Goal: Transaction & Acquisition: Purchase product/service

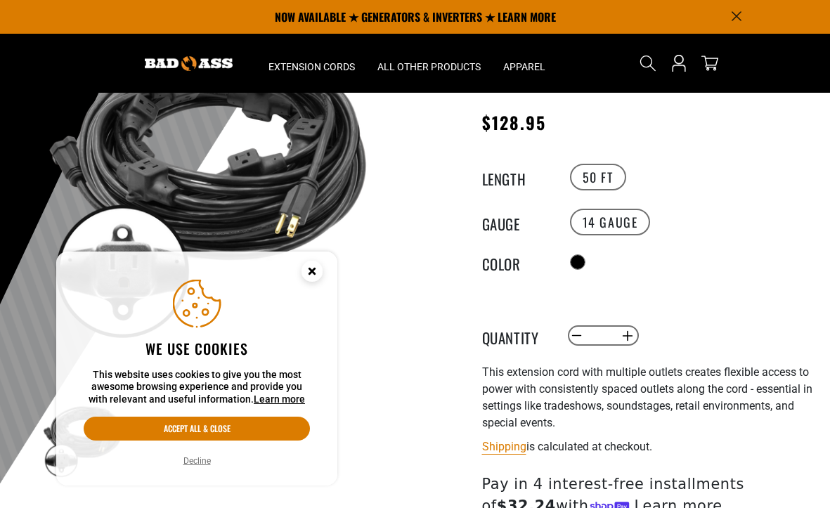
scroll to position [91, 0]
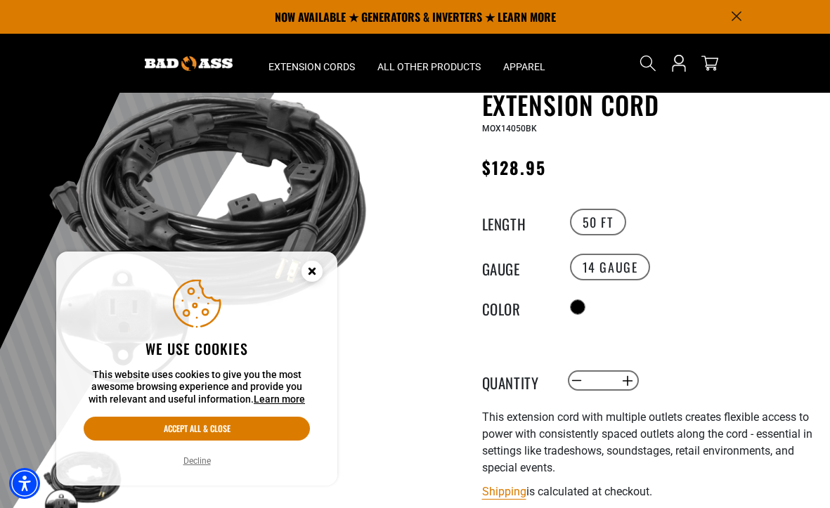
click at [200, 460] on button "Decline" at bounding box center [197, 461] width 36 height 14
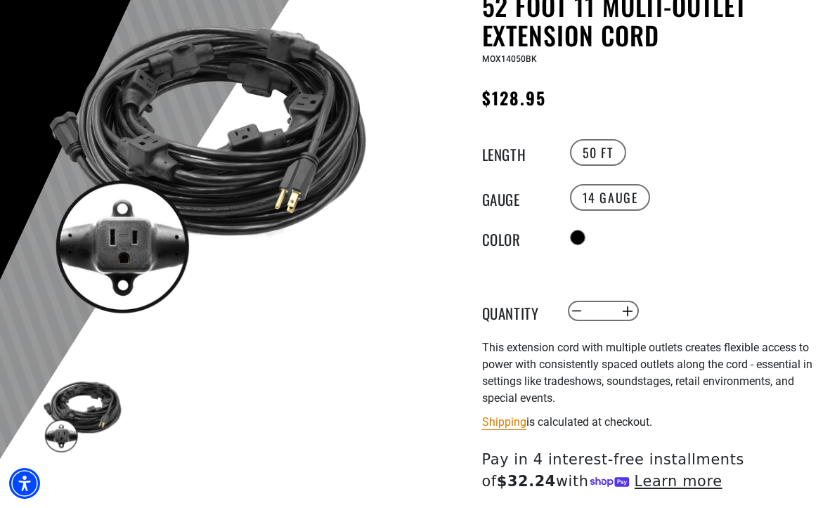
scroll to position [167, 0]
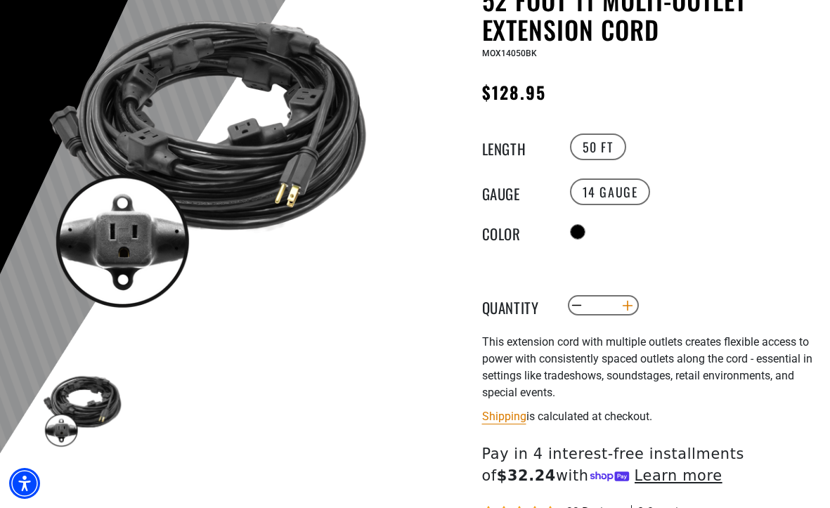
click at [627, 306] on button "Increase quantity for 52 Foot 11 Multi-Outlet Extension Cord" at bounding box center [628, 306] width 22 height 24
type input "*"
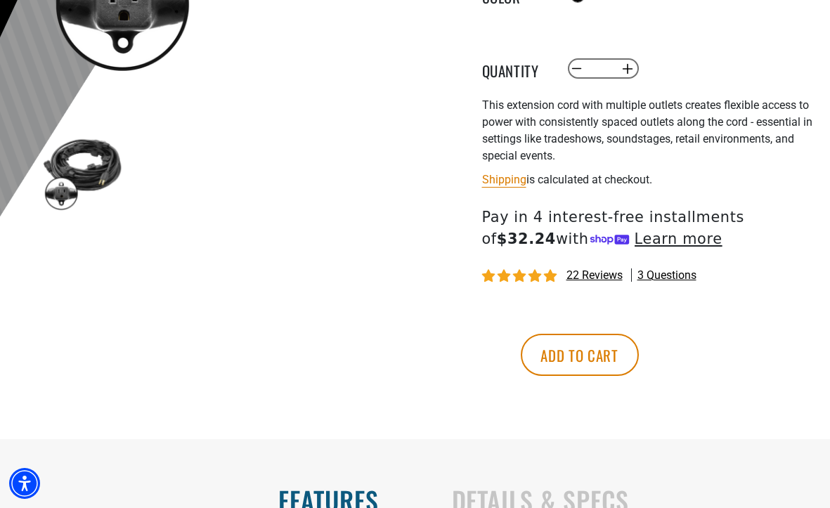
scroll to position [398, 0]
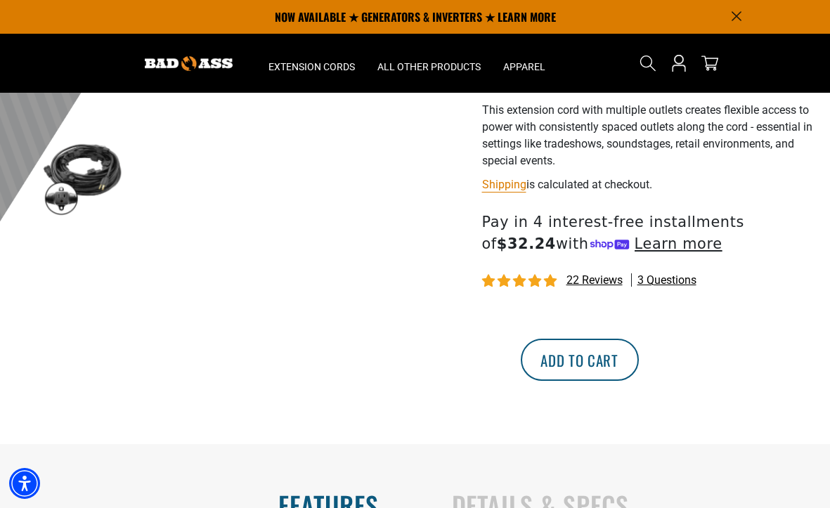
click at [639, 353] on button "Add to cart" at bounding box center [580, 360] width 118 height 42
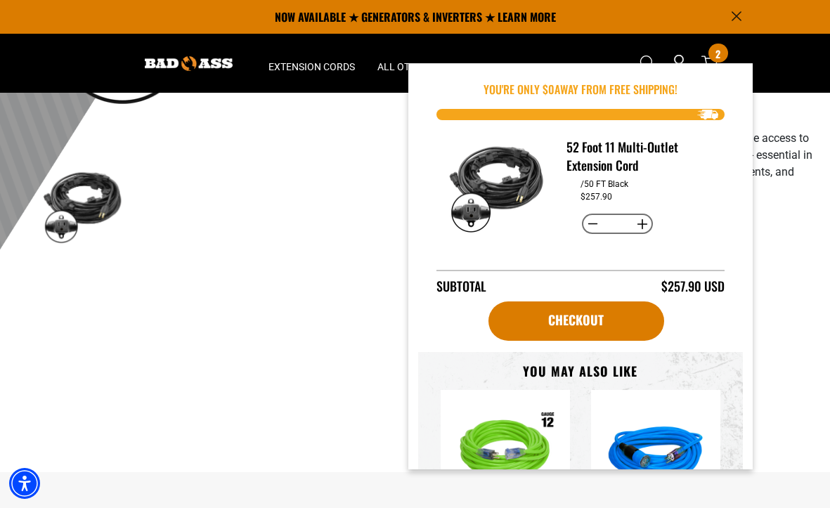
scroll to position [0, 0]
click at [263, 279] on main-product-gallery "1 of 1 Previous Next Previous Next 1 2" at bounding box center [208, 49] width 394 height 537
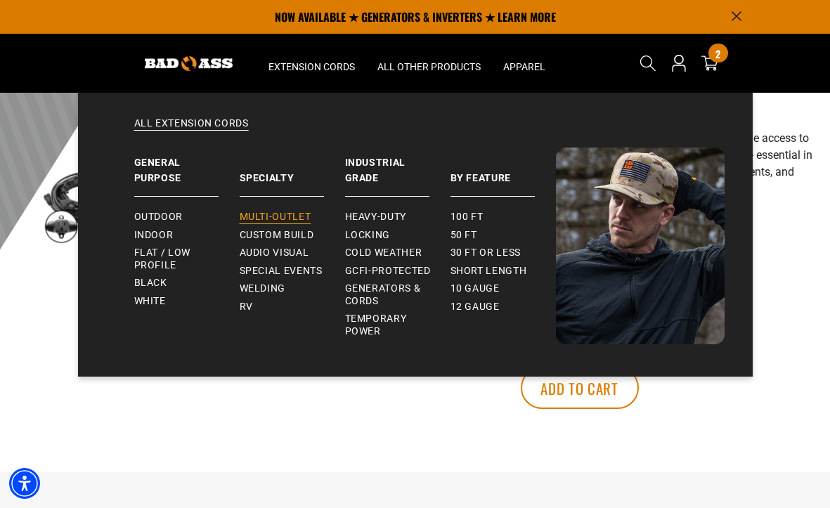
click at [265, 214] on span "Multi-Outlet" at bounding box center [276, 217] width 72 height 13
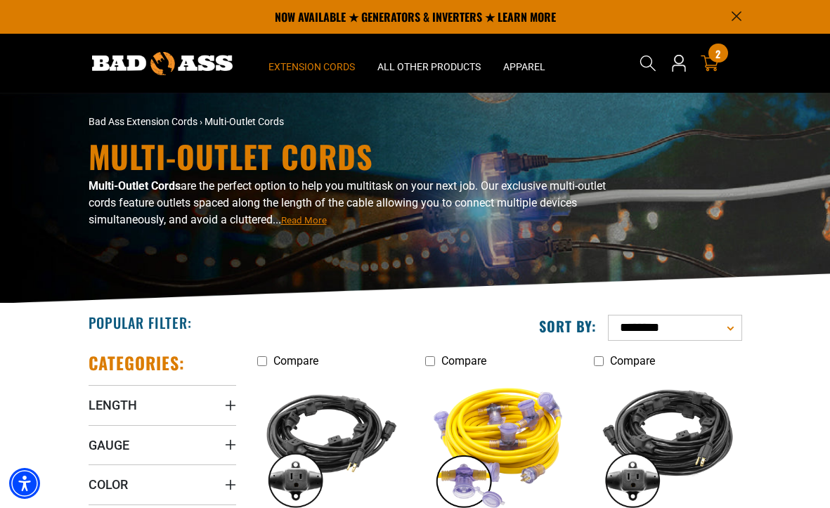
click at [710, 64] on icon at bounding box center [709, 63] width 18 height 18
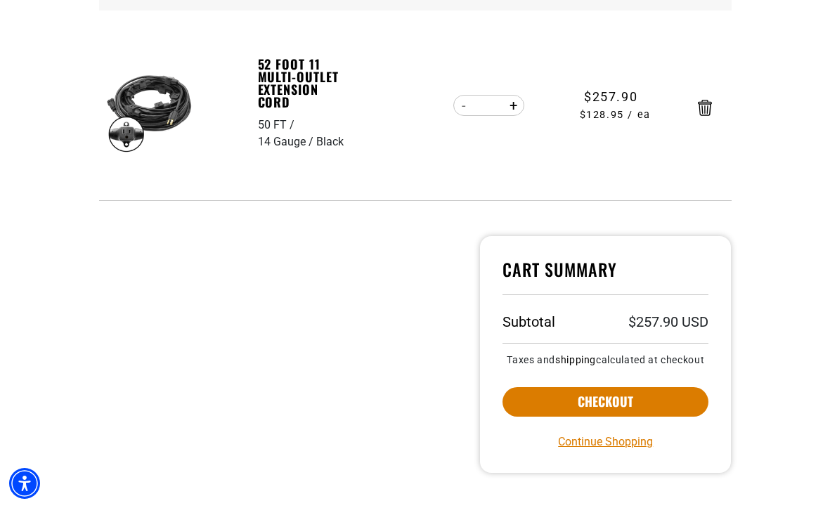
scroll to position [232, 0]
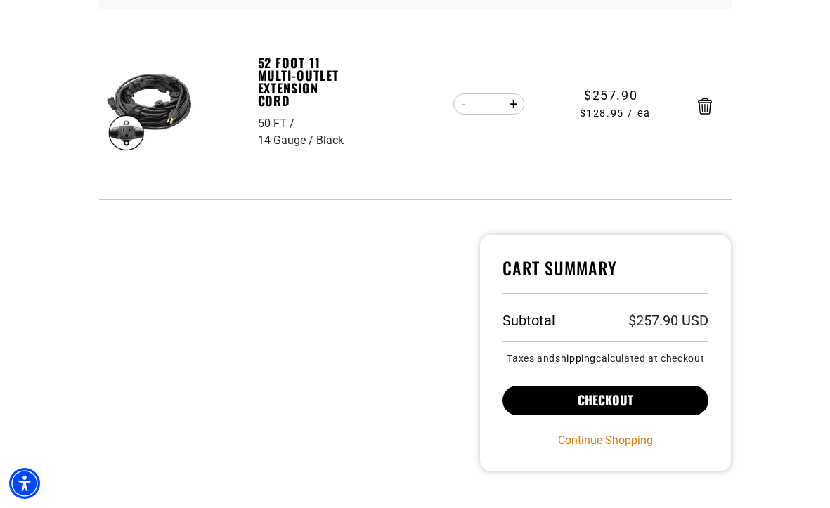
click at [608, 409] on button "Checkout" at bounding box center [605, 401] width 207 height 30
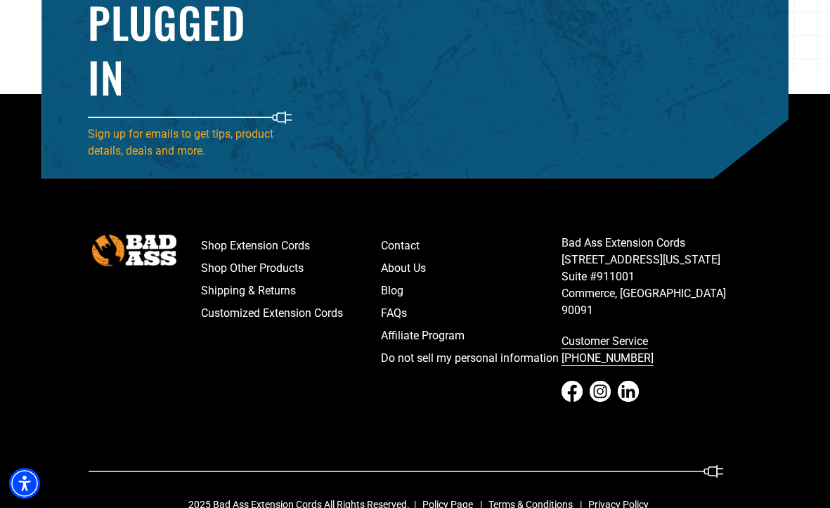
scroll to position [2141, 0]
